Goal: Information Seeking & Learning: Find specific fact

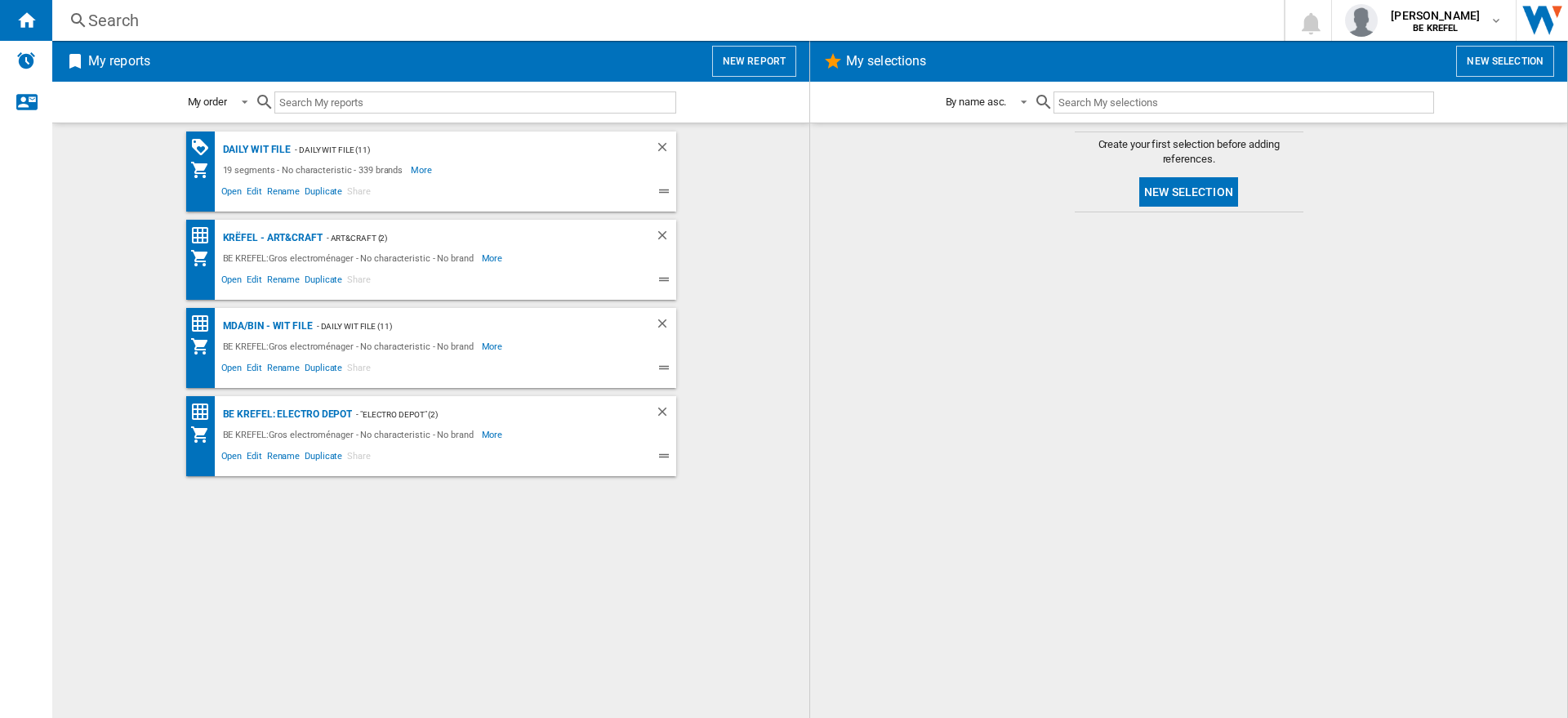
click at [386, 22] on div "Search" at bounding box center [665, 20] width 1153 height 23
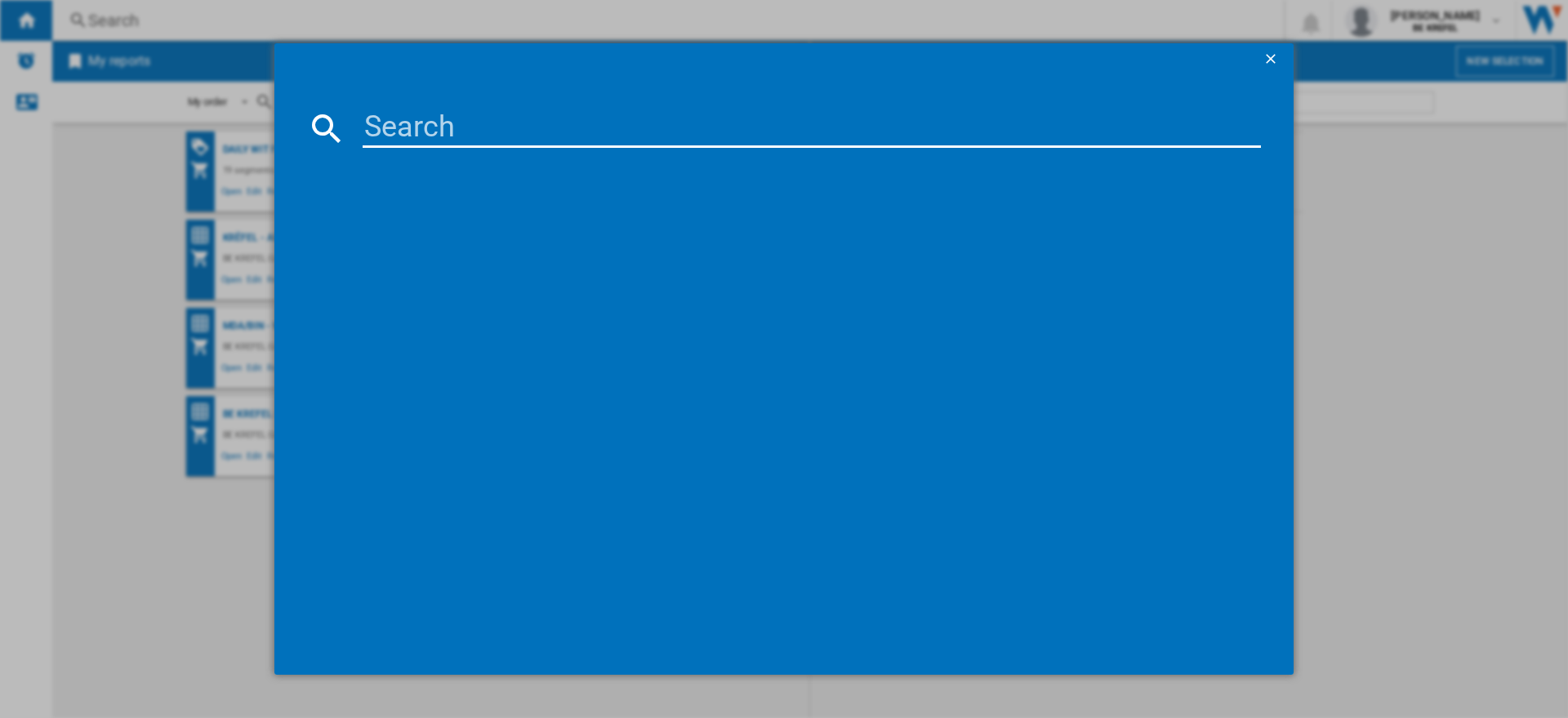
click at [458, 119] on input at bounding box center [812, 128] width 898 height 39
paste input "33003821"
type input "33003821"
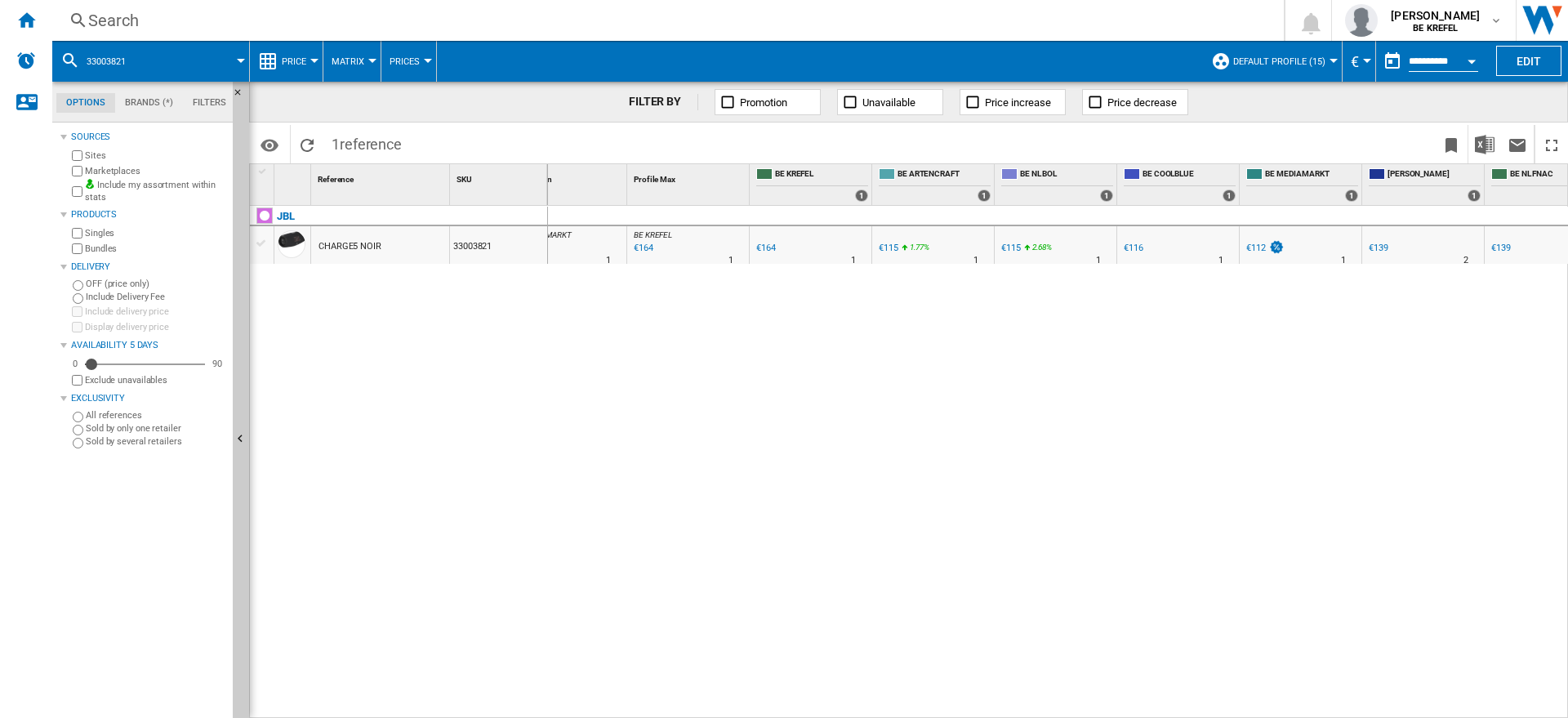
scroll to position [0, 126]
click at [1261, 246] on div "€112" at bounding box center [1256, 247] width 20 height 11
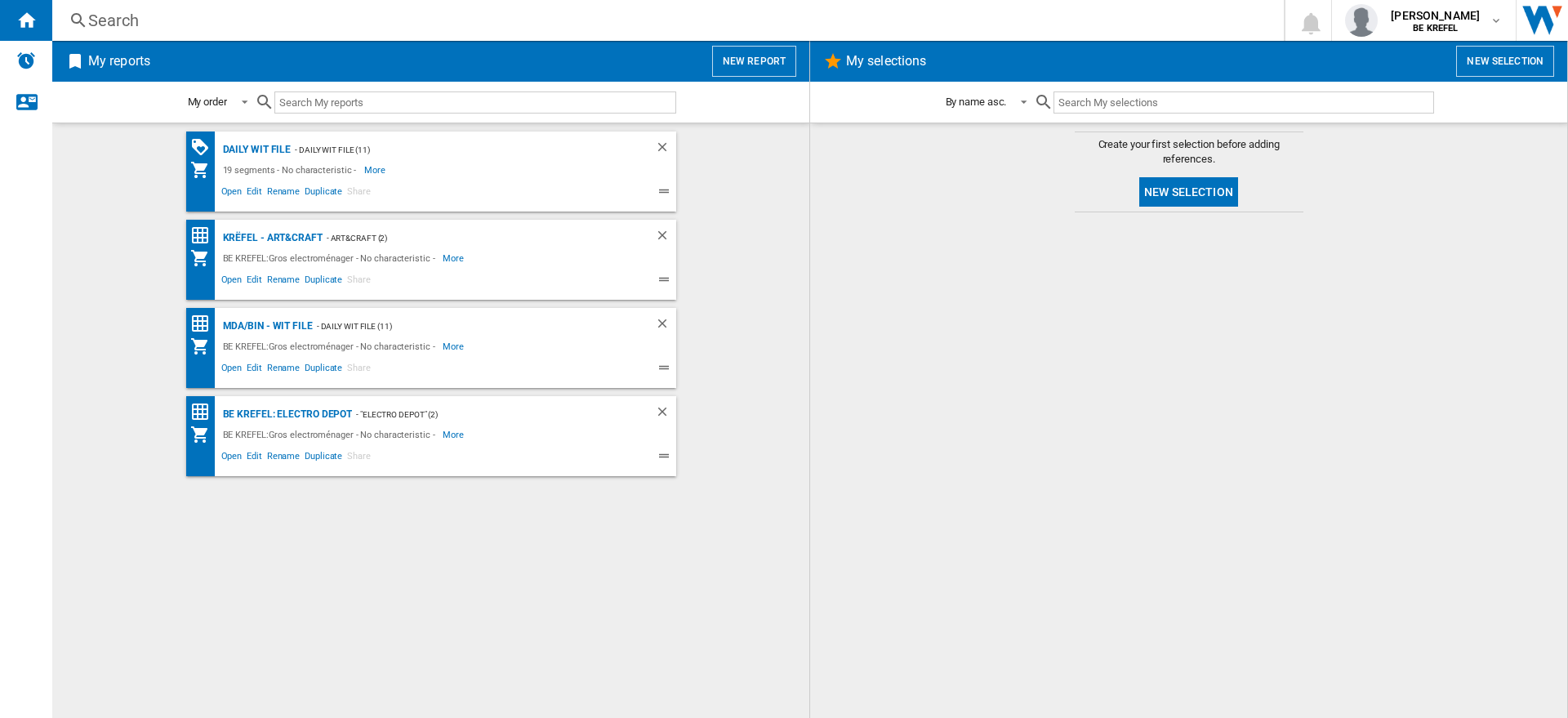
click at [310, 21] on div "Search" at bounding box center [665, 20] width 1153 height 23
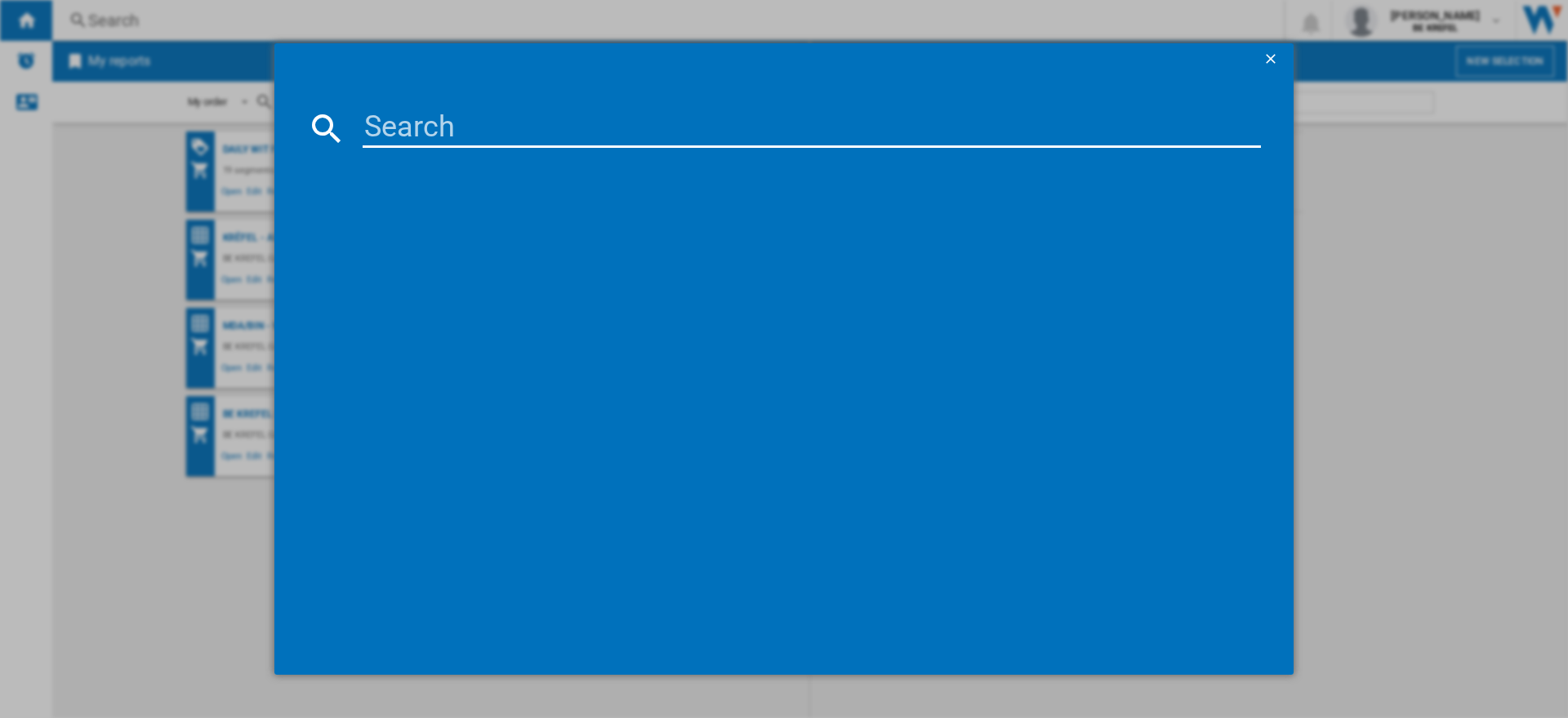
click at [400, 136] on input at bounding box center [812, 128] width 898 height 39
paste input "33004098"
type input "33004098"
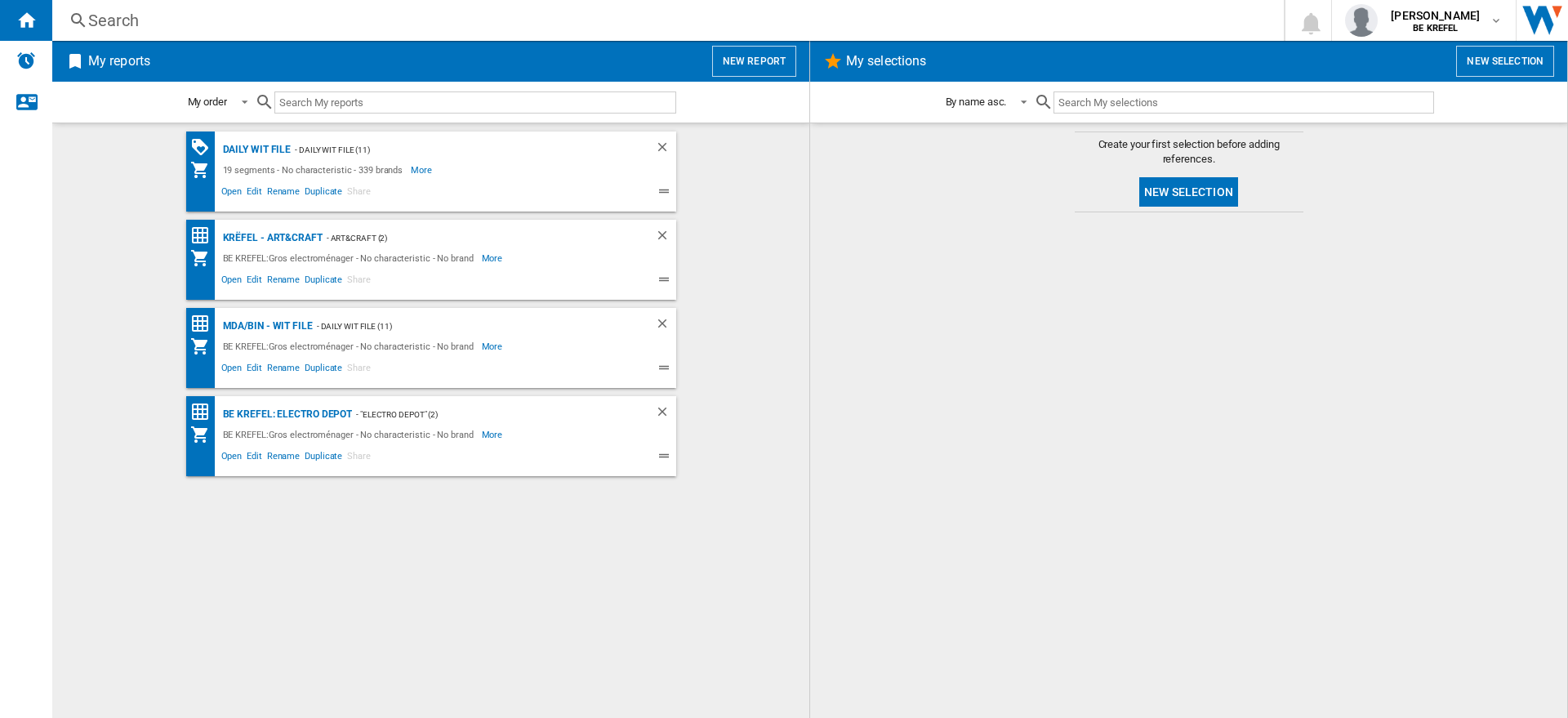
click at [192, 21] on div "Search" at bounding box center [665, 20] width 1153 height 23
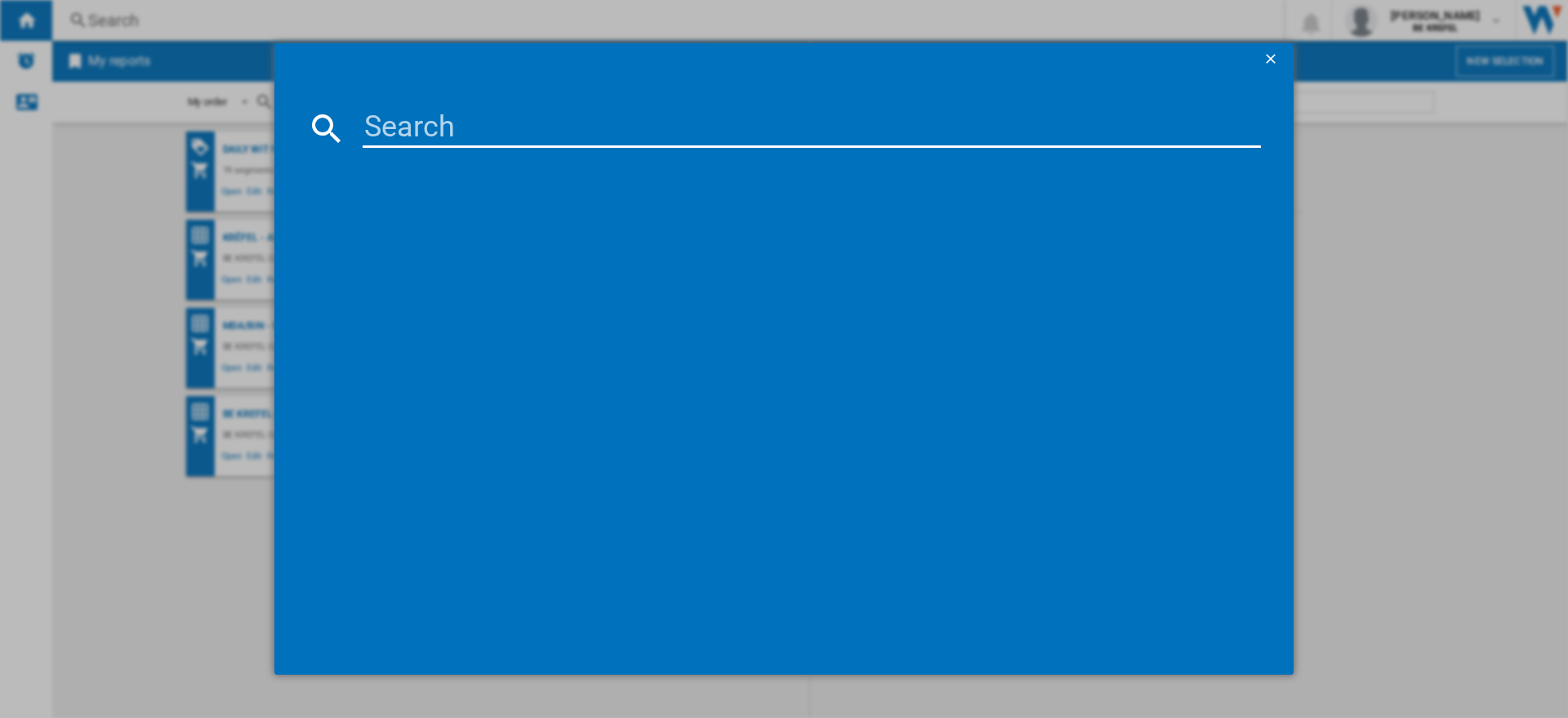
click at [420, 134] on input at bounding box center [812, 128] width 898 height 39
paste input "33004098"
type input "33004098"
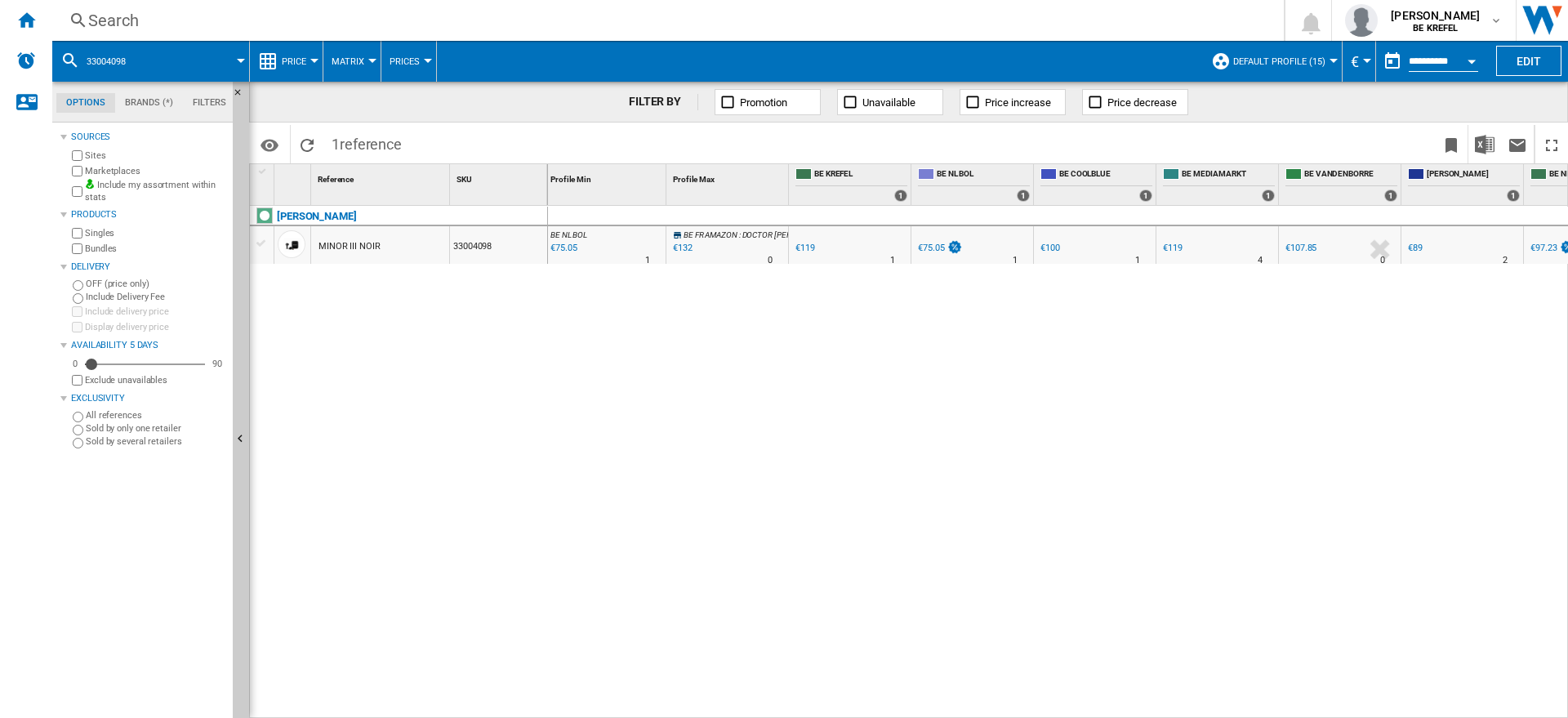
scroll to position [0, 207]
click at [930, 246] on div "€100" at bounding box center [930, 247] width 20 height 11
click at [438, 366] on div "MARSHALL MINOR III NOIR 33004098" at bounding box center [399, 458] width 298 height 504
